Goal: Task Accomplishment & Management: Manage account settings

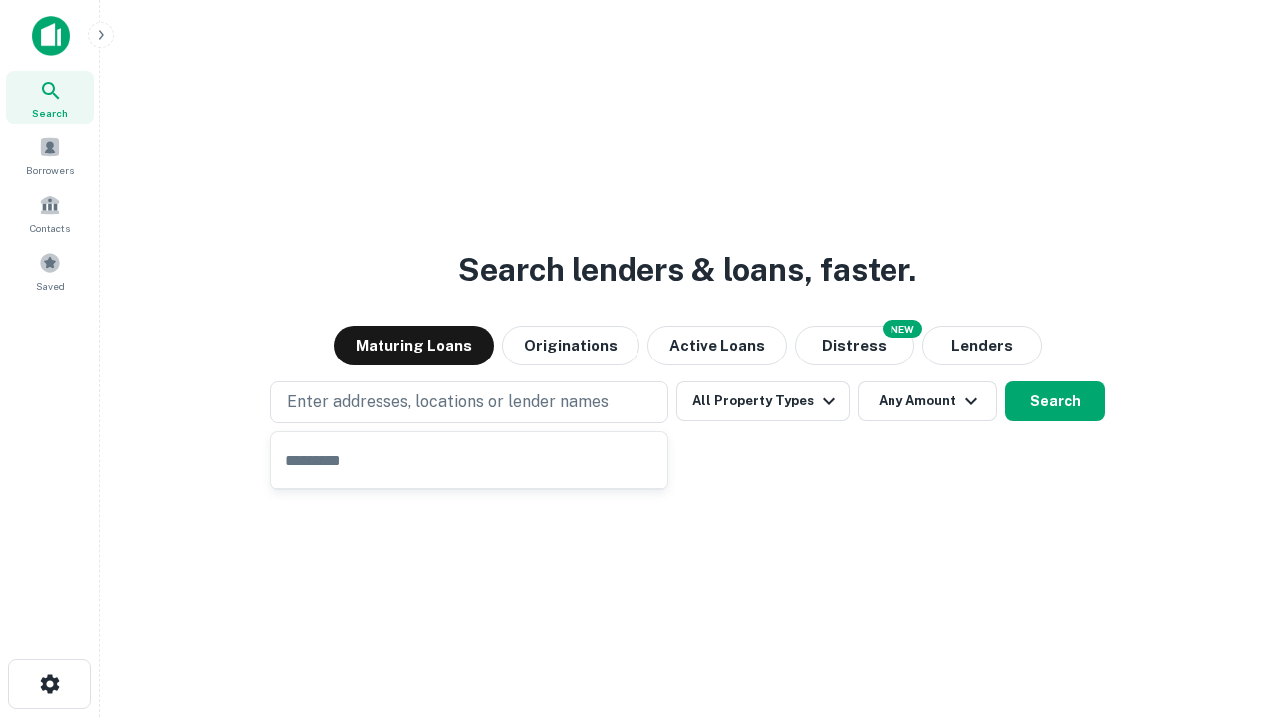
type input "**********"
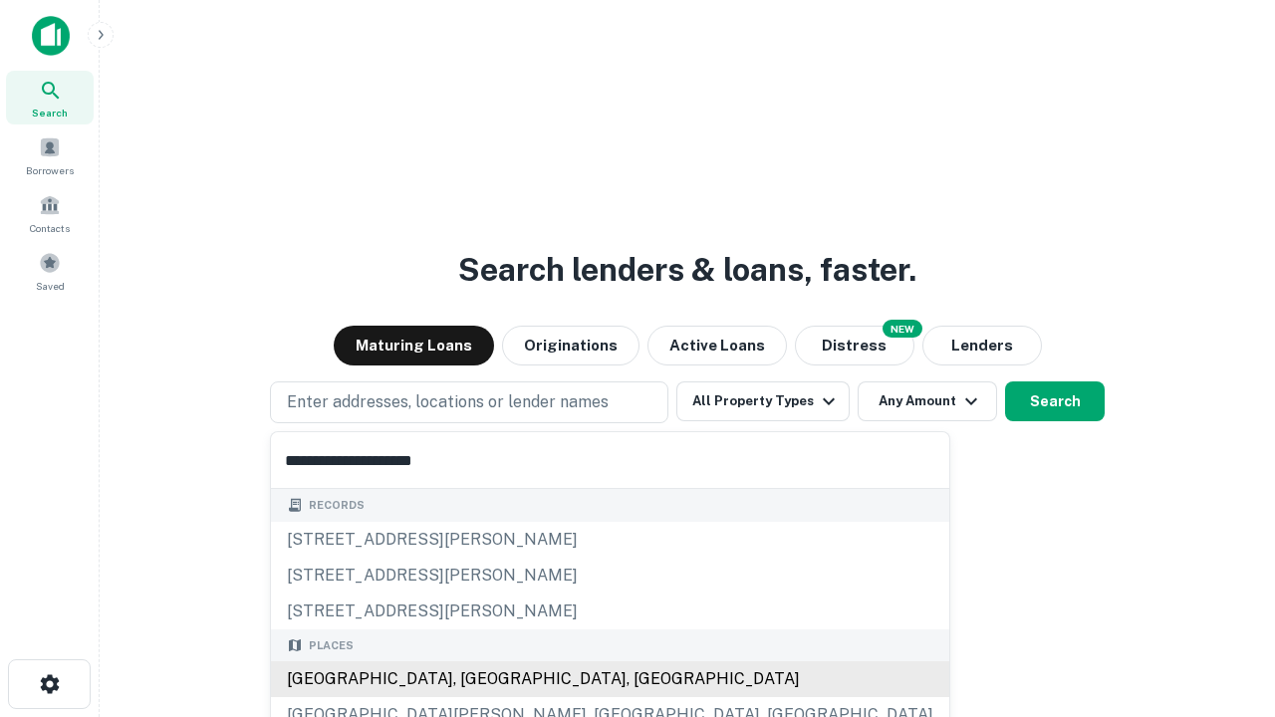
click at [476, 679] on div "Santa Monica, CA, USA" at bounding box center [610, 679] width 678 height 36
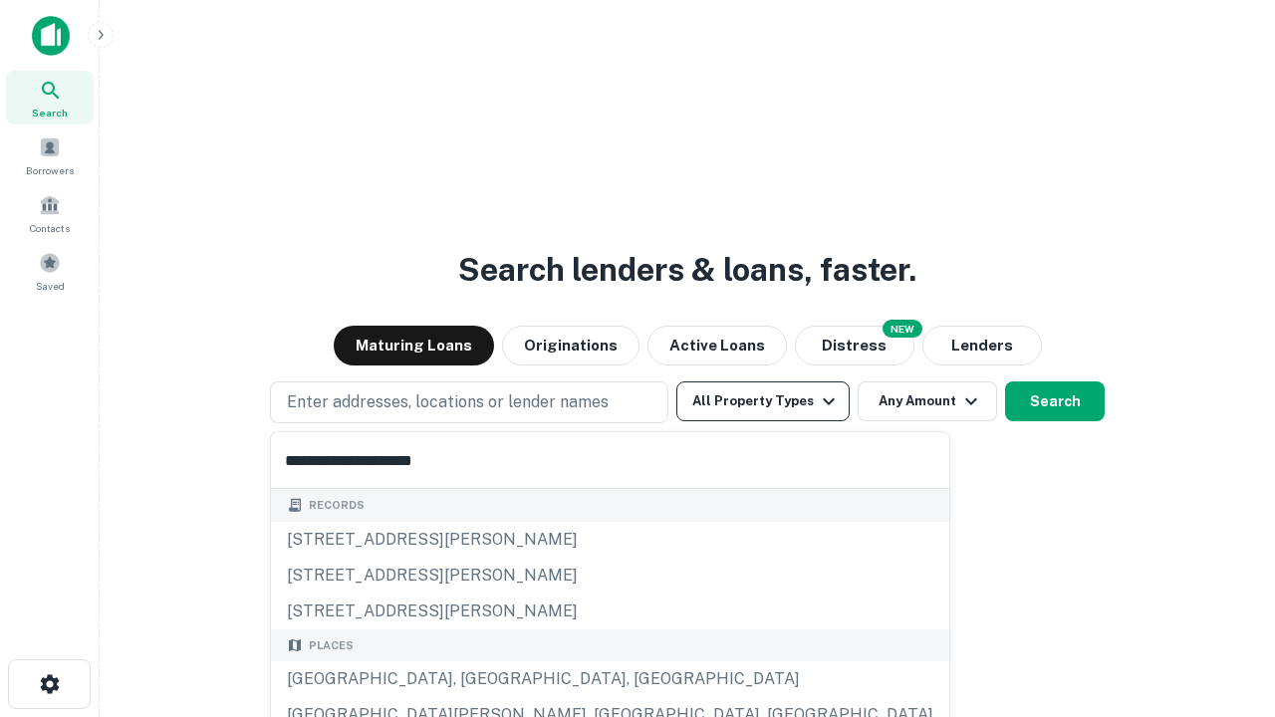
click at [763, 401] on button "All Property Types" at bounding box center [762, 401] width 173 height 40
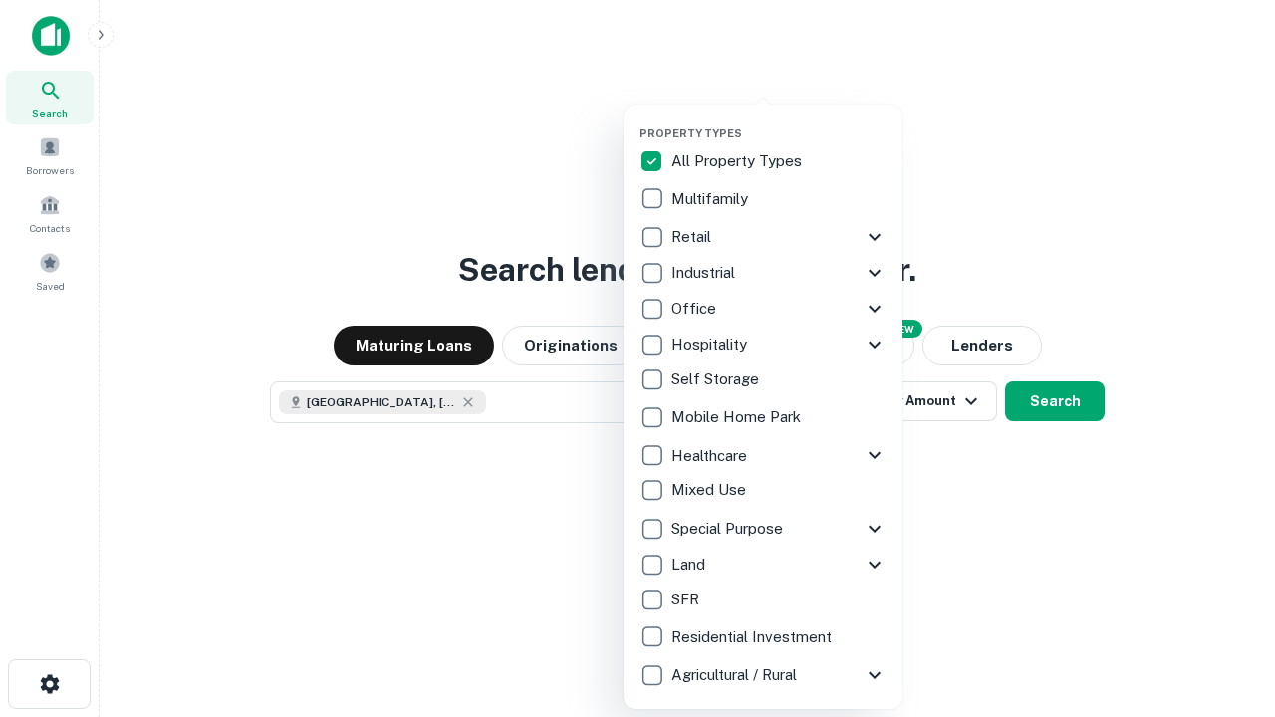
click at [779, 121] on button "button" at bounding box center [778, 121] width 279 height 1
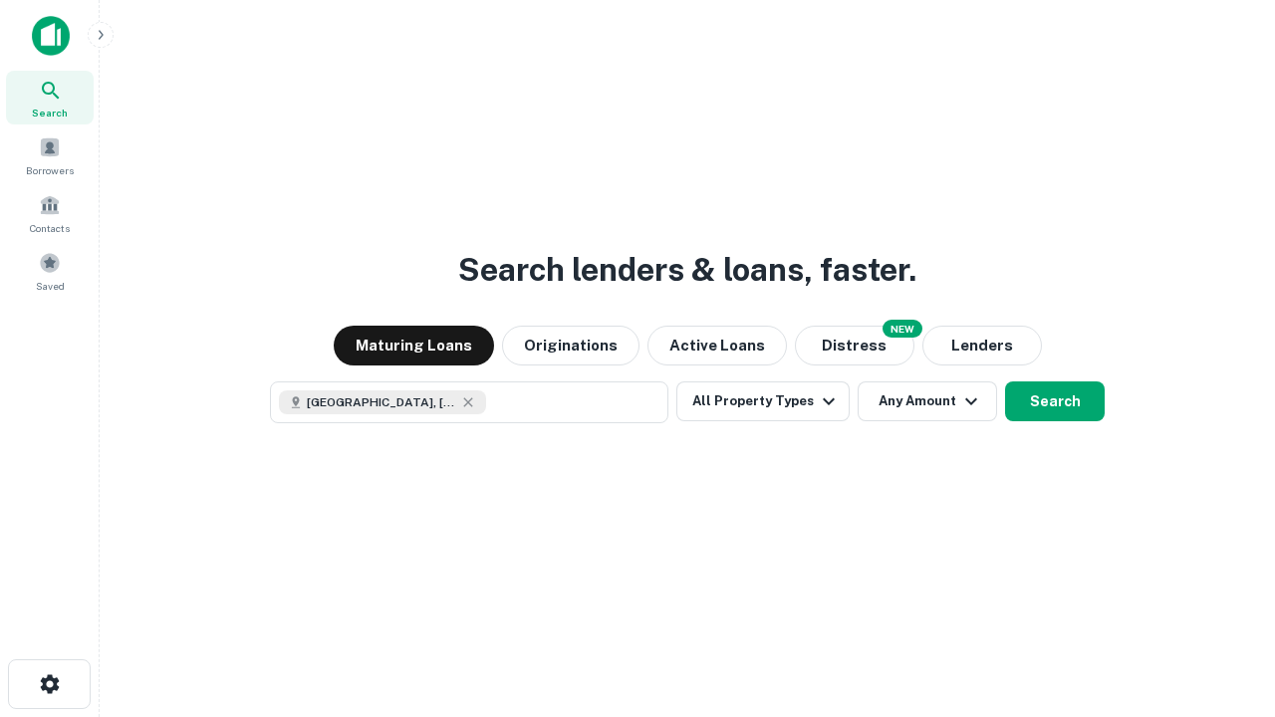
scroll to position [32, 0]
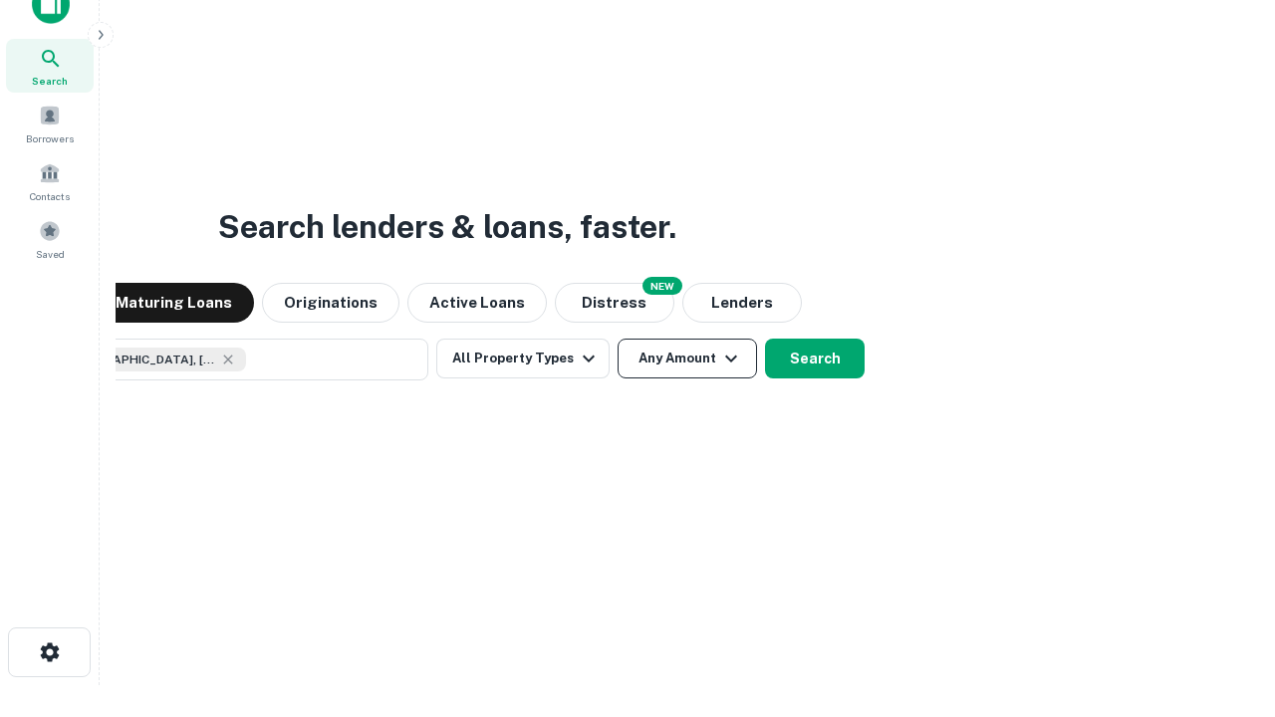
click at [618, 339] on button "Any Amount" at bounding box center [687, 359] width 139 height 40
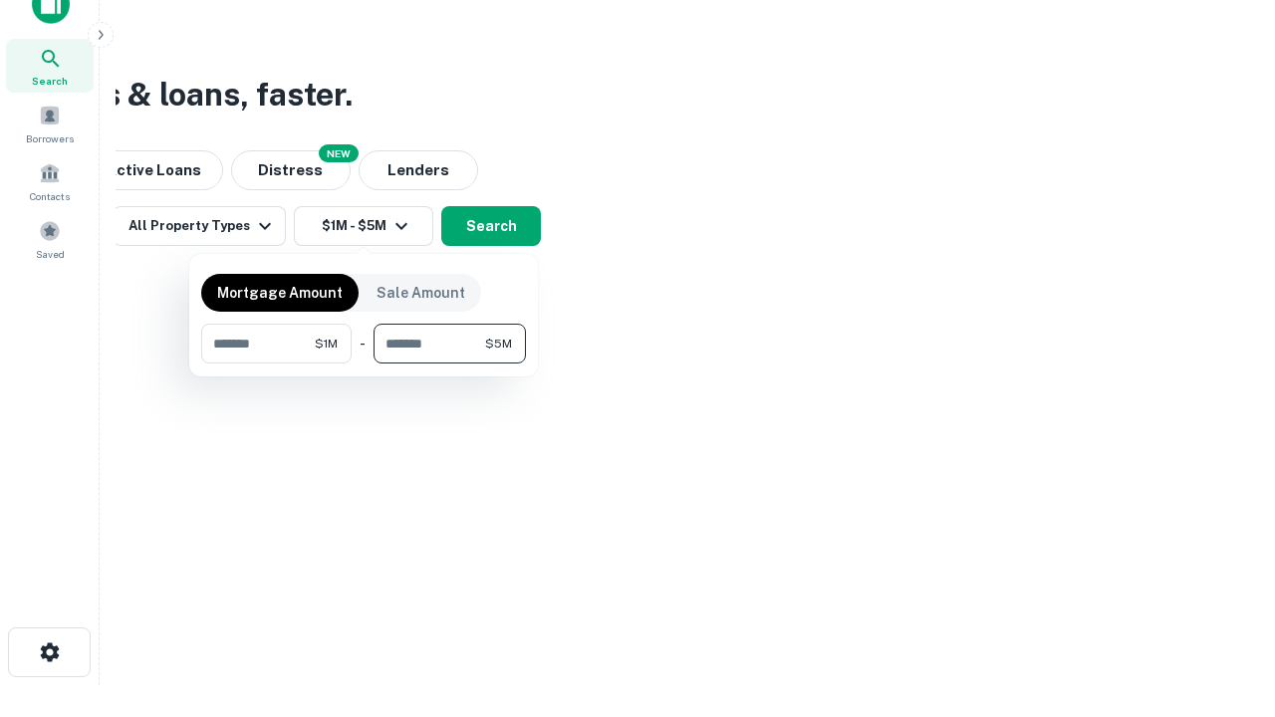
type input "*******"
click at [364, 364] on button "button" at bounding box center [363, 364] width 325 height 1
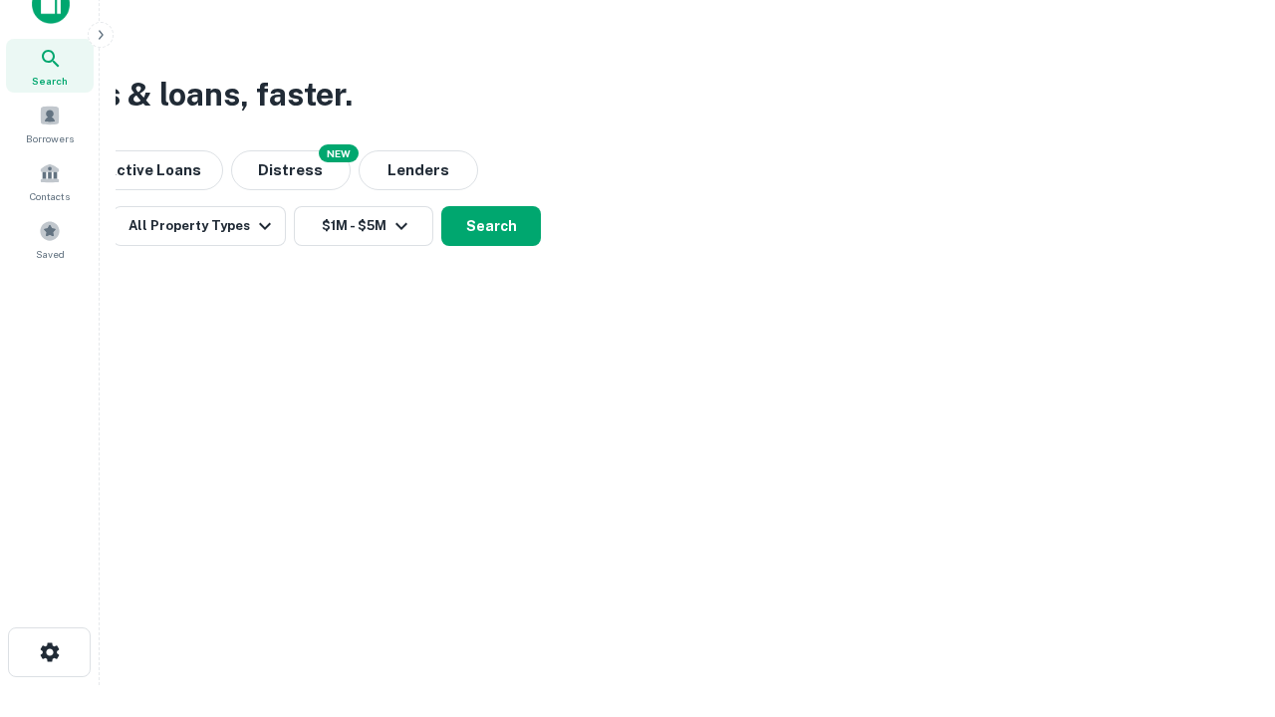
scroll to position [32, 0]
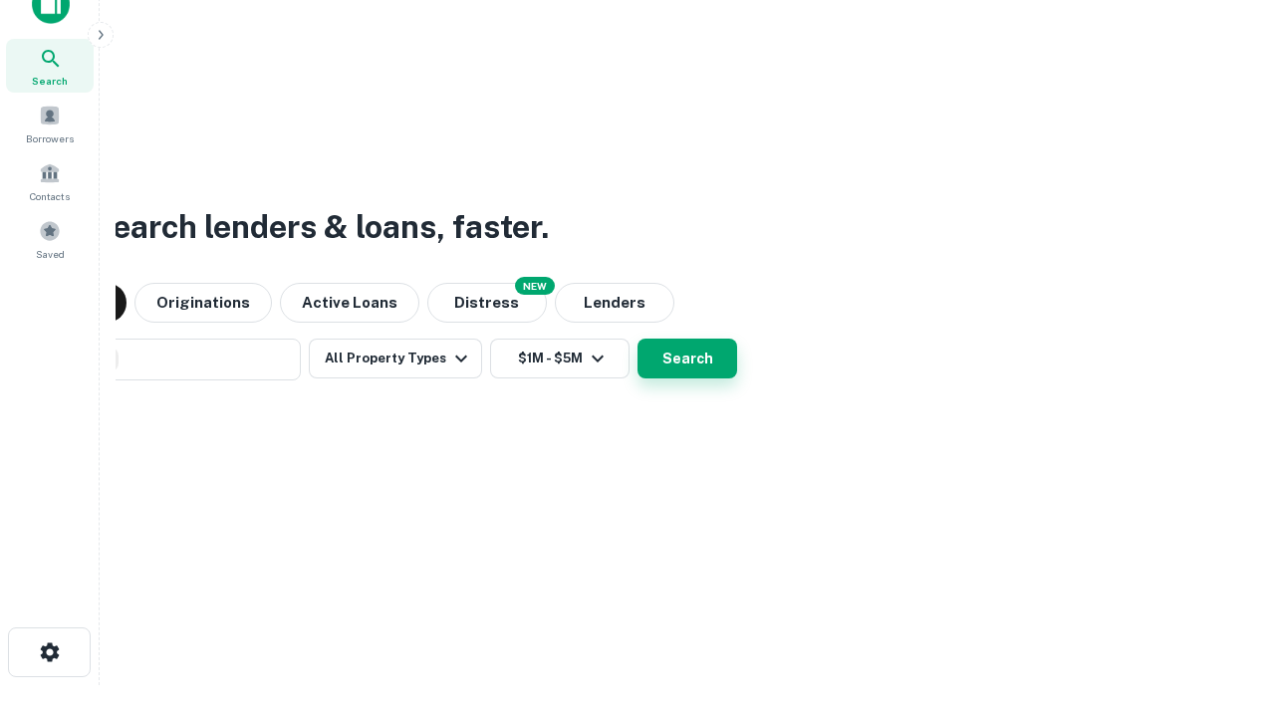
click at [637, 339] on button "Search" at bounding box center [687, 359] width 100 height 40
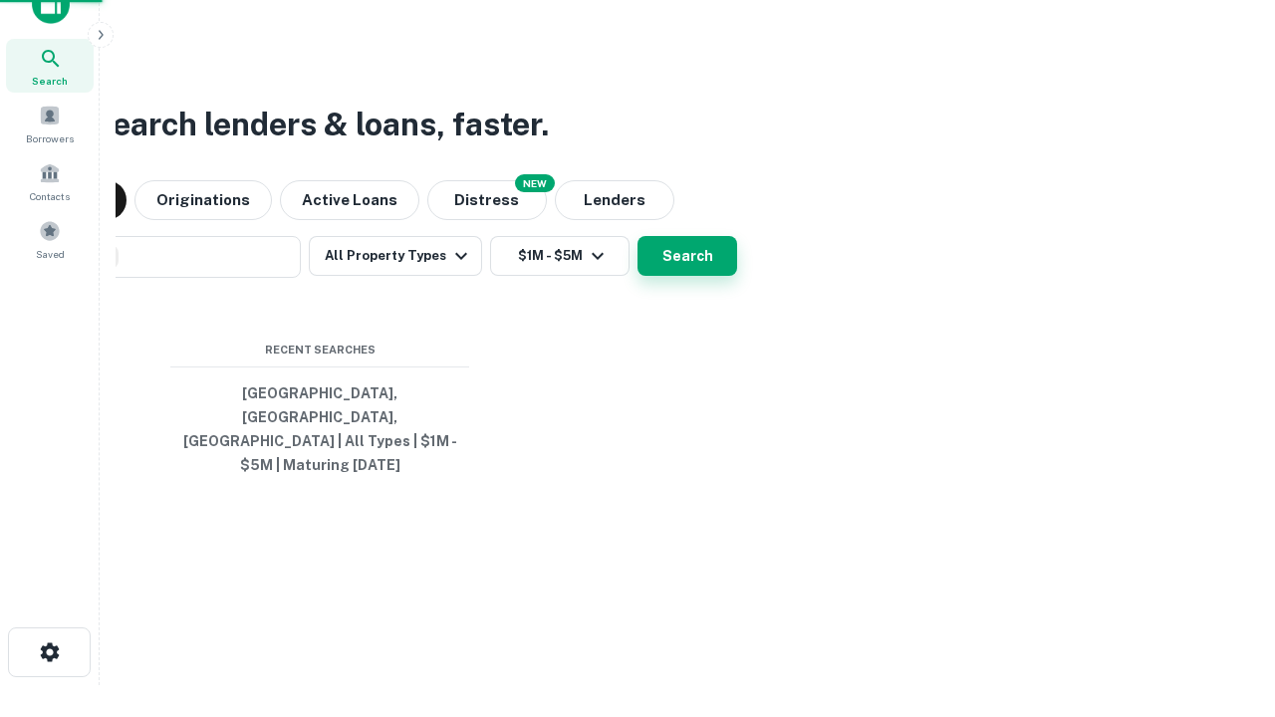
scroll to position [65, 564]
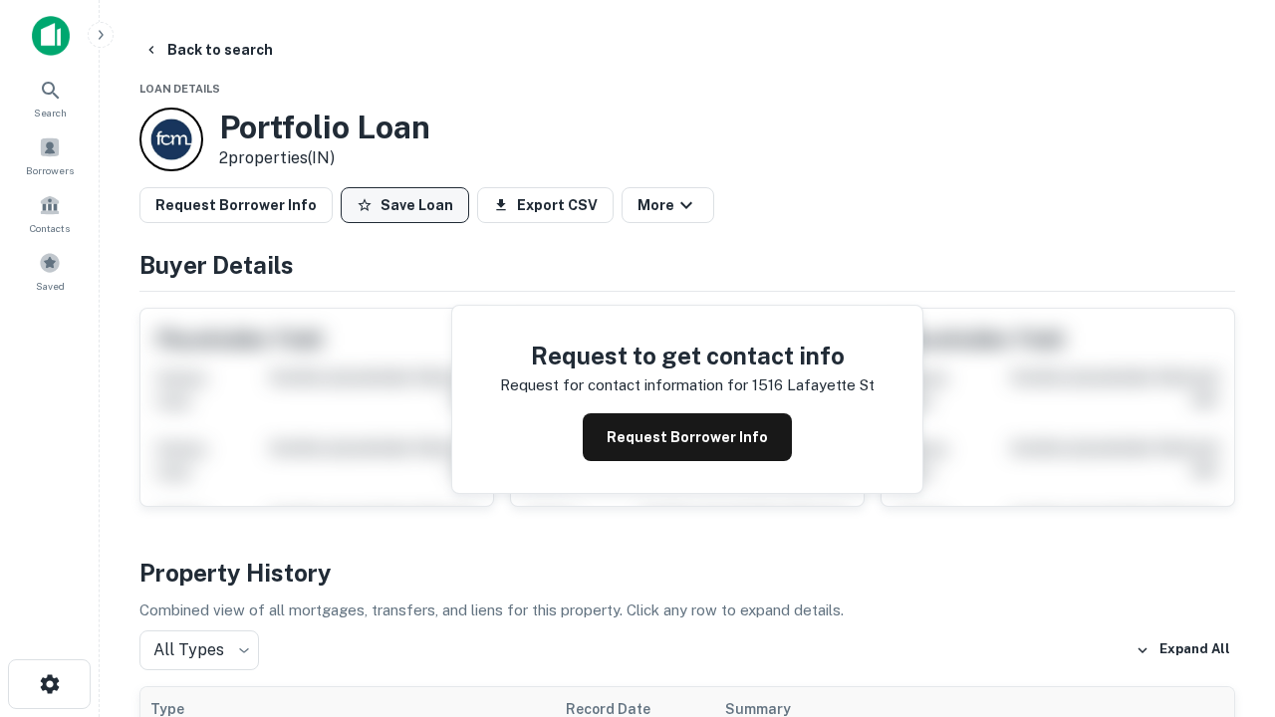
click at [404, 205] on button "Save Loan" at bounding box center [405, 205] width 128 height 36
click at [409, 205] on button "Loan Saved" at bounding box center [409, 205] width 137 height 36
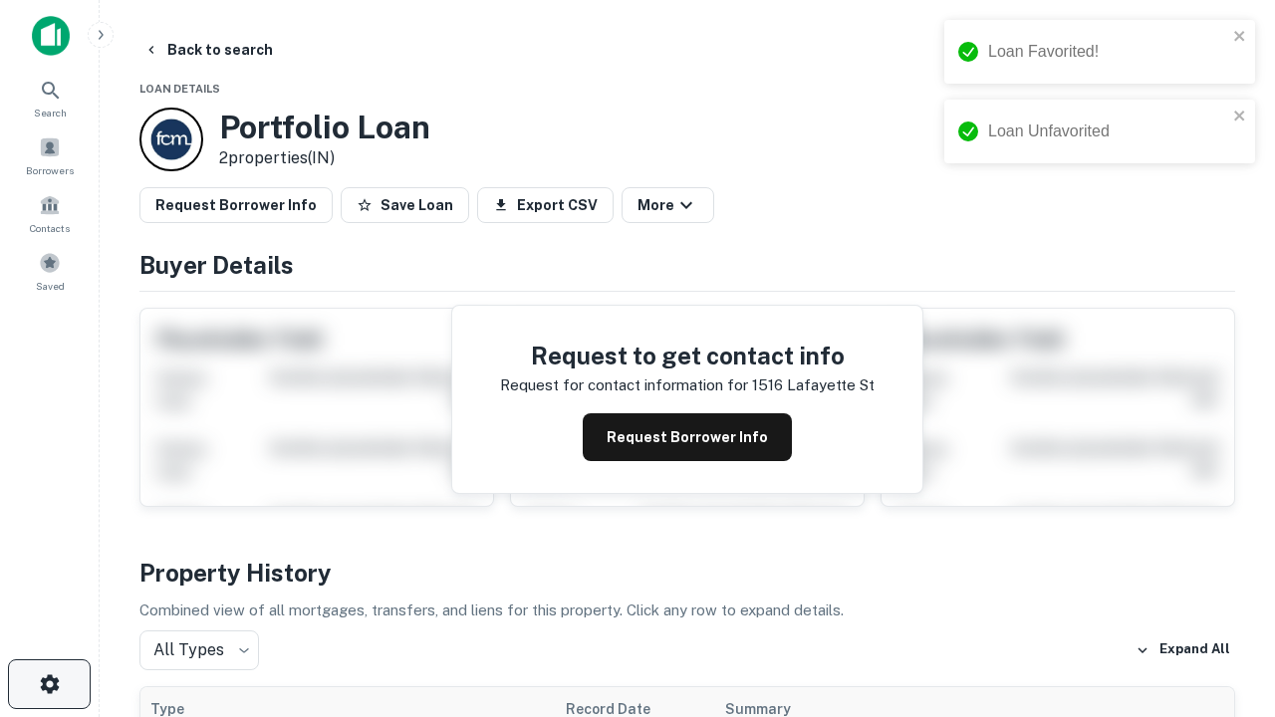
click at [49, 684] on icon "button" at bounding box center [50, 684] width 24 height 24
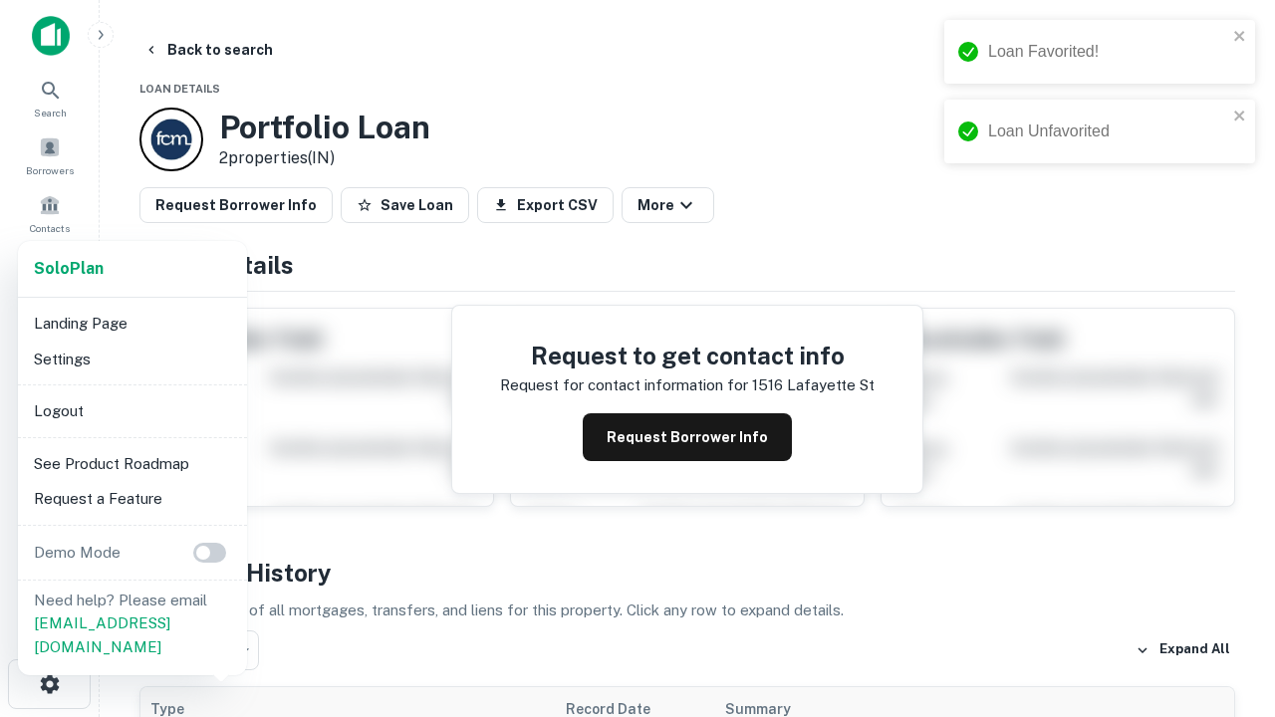
click at [131, 410] on li "Logout" at bounding box center [132, 411] width 213 height 36
